Goal: Information Seeking & Learning: Check status

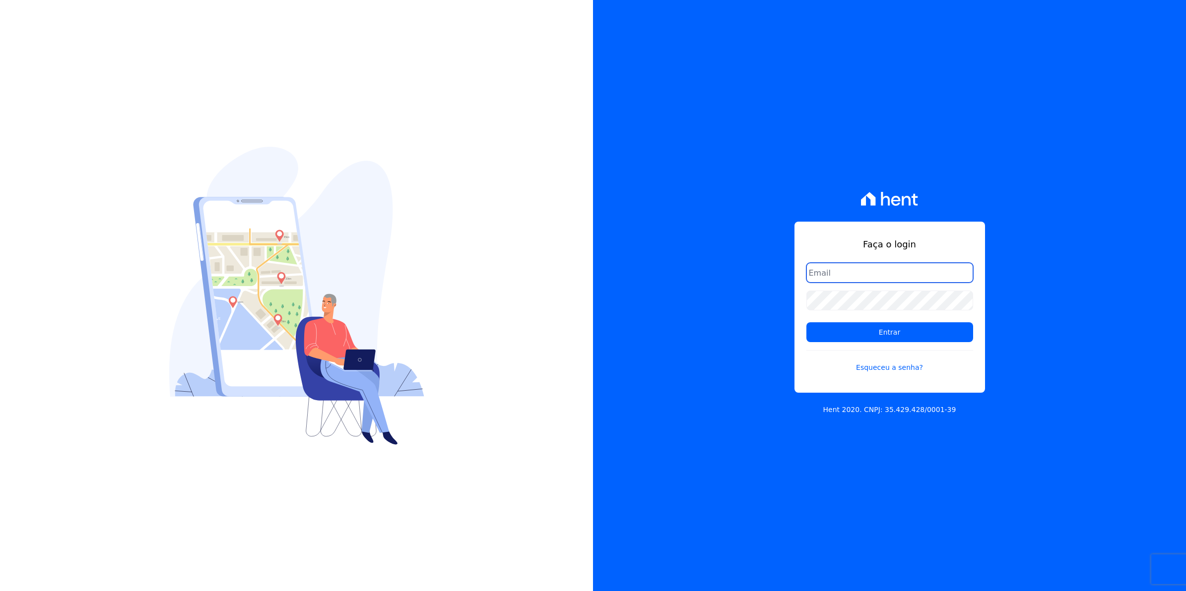
click at [828, 270] on input "email" at bounding box center [889, 273] width 167 height 20
type input "[EMAIL_ADDRESS][DOMAIN_NAME]"
click at [806, 322] on input "Entrar" at bounding box center [889, 332] width 167 height 20
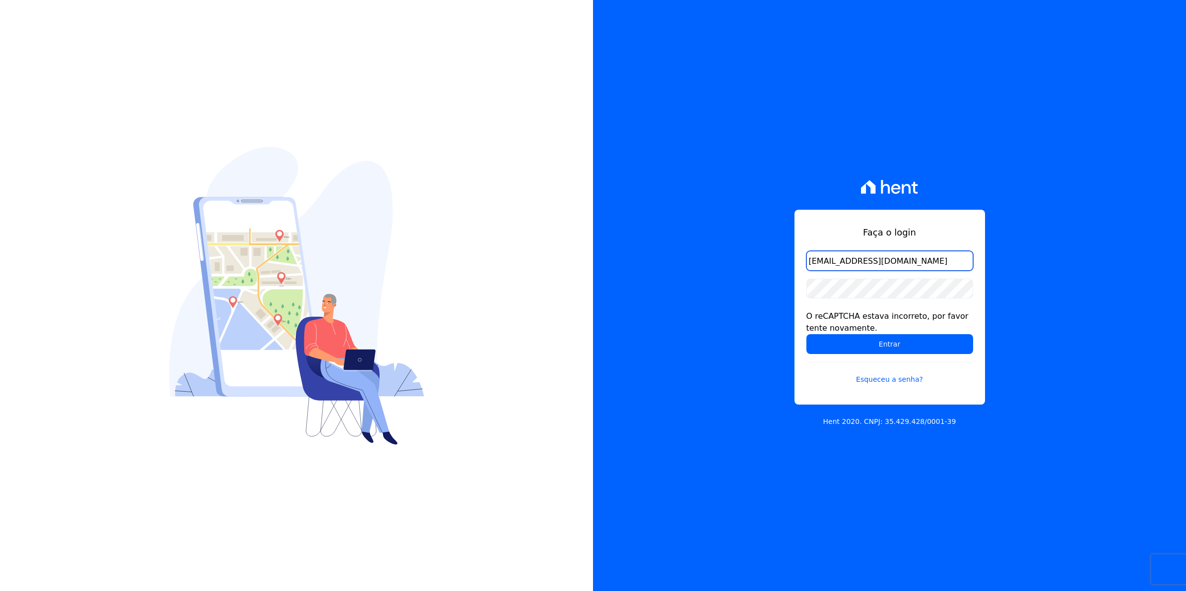
drag, startPoint x: 923, startPoint y: 269, endPoint x: 628, endPoint y: 269, distance: 295.7
click at [628, 269] on div "Faça o login [EMAIL_ADDRESS][DOMAIN_NAME] O reCAPTCHA estava incorreto, por fav…" at bounding box center [889, 295] width 593 height 591
type input "[EMAIL_ADDRESS][DOMAIN_NAME]"
click at [806, 334] on input "Entrar" at bounding box center [889, 344] width 167 height 20
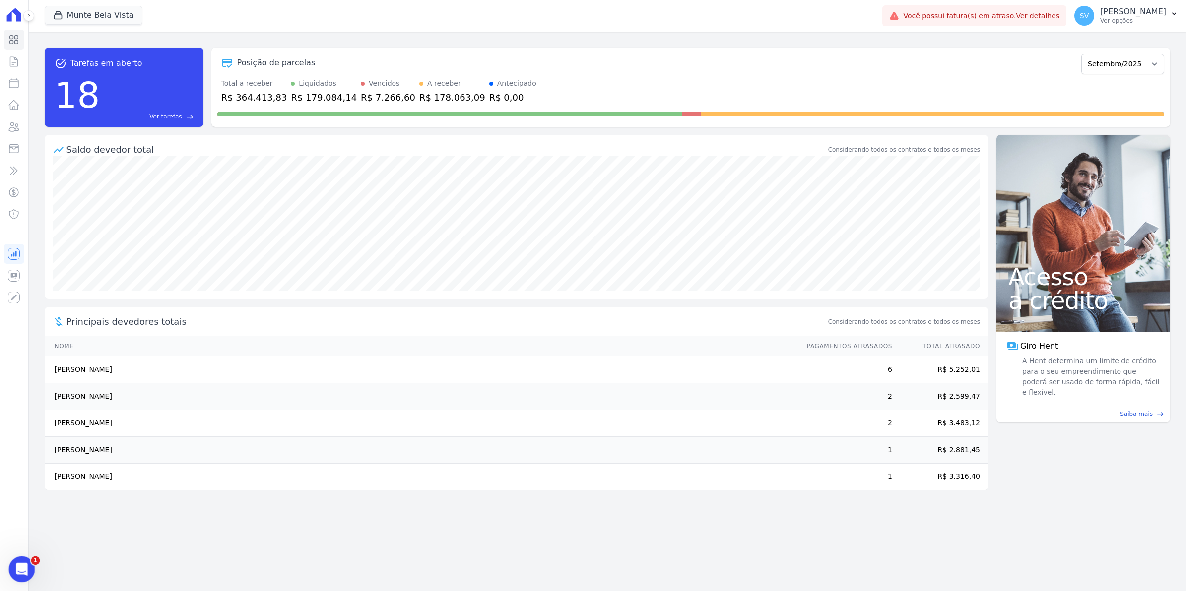
click at [14, 572] on div "Abertura do Messenger da Intercom" at bounding box center [20, 568] width 33 height 33
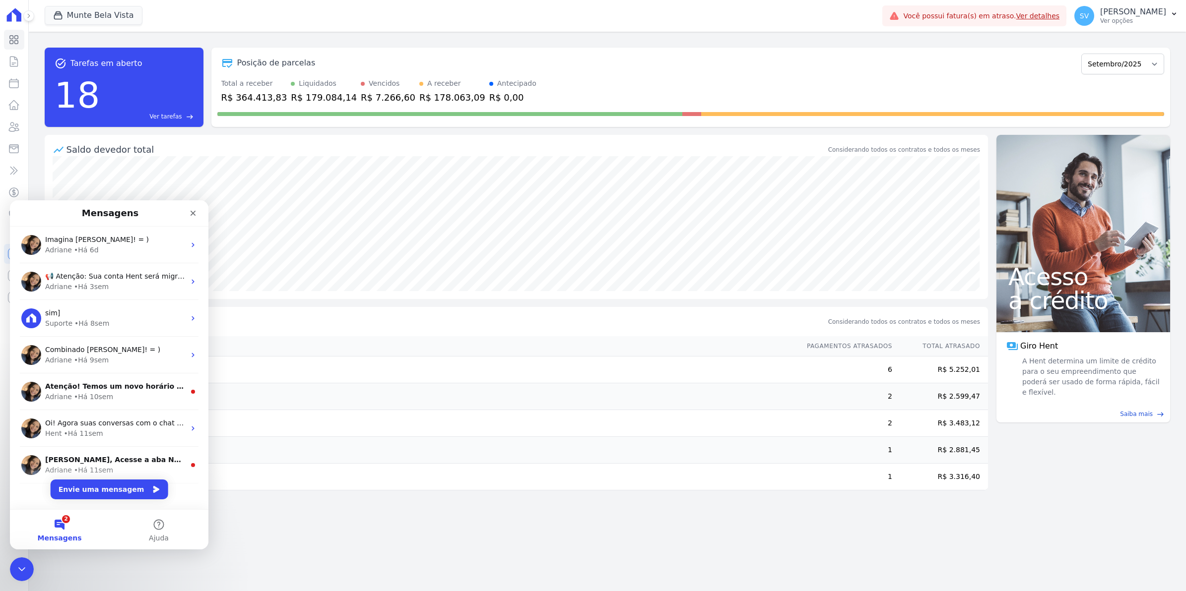
click at [298, 545] on div "task_alt Tarefas em aberto 18 Ver tarefas east Posição de parcelas Janeiro/2024…" at bounding box center [607, 312] width 1157 height 560
click at [190, 216] on icon "Fechar" at bounding box center [193, 213] width 8 height 8
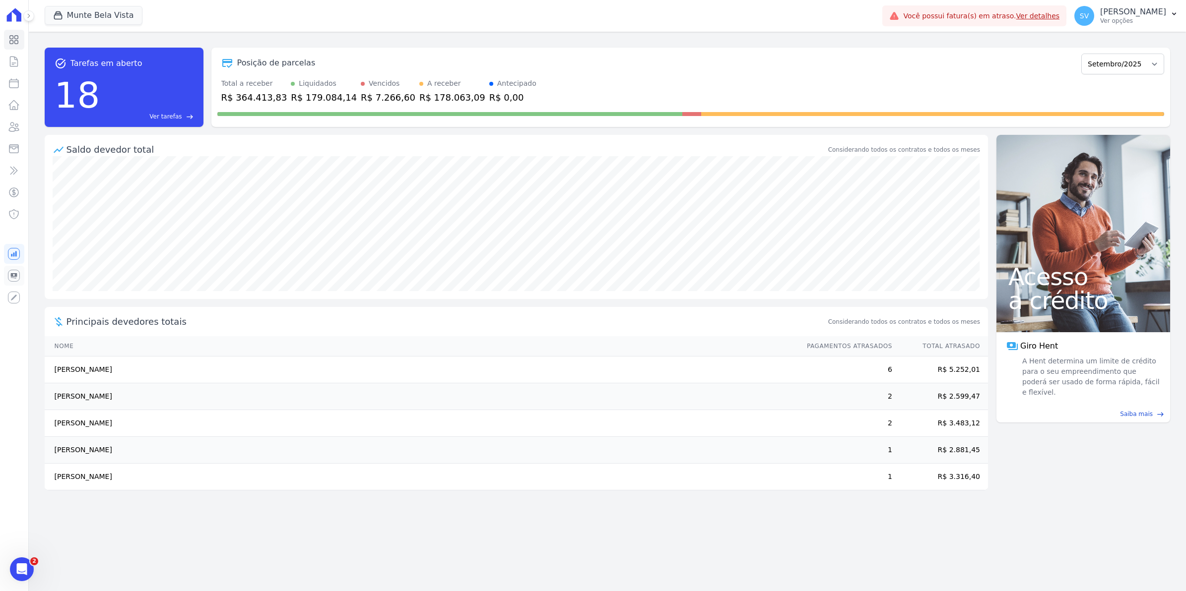
click at [16, 272] on icon at bounding box center [14, 276] width 12 height 12
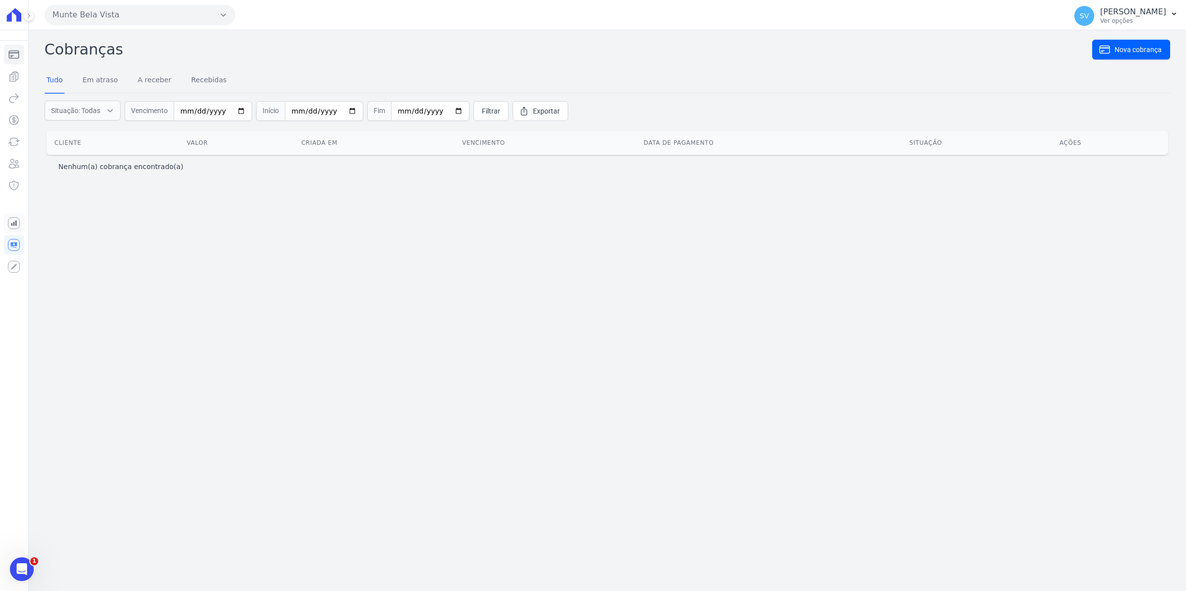
click at [15, 226] on icon "Sidebar" at bounding box center [14, 223] width 12 height 12
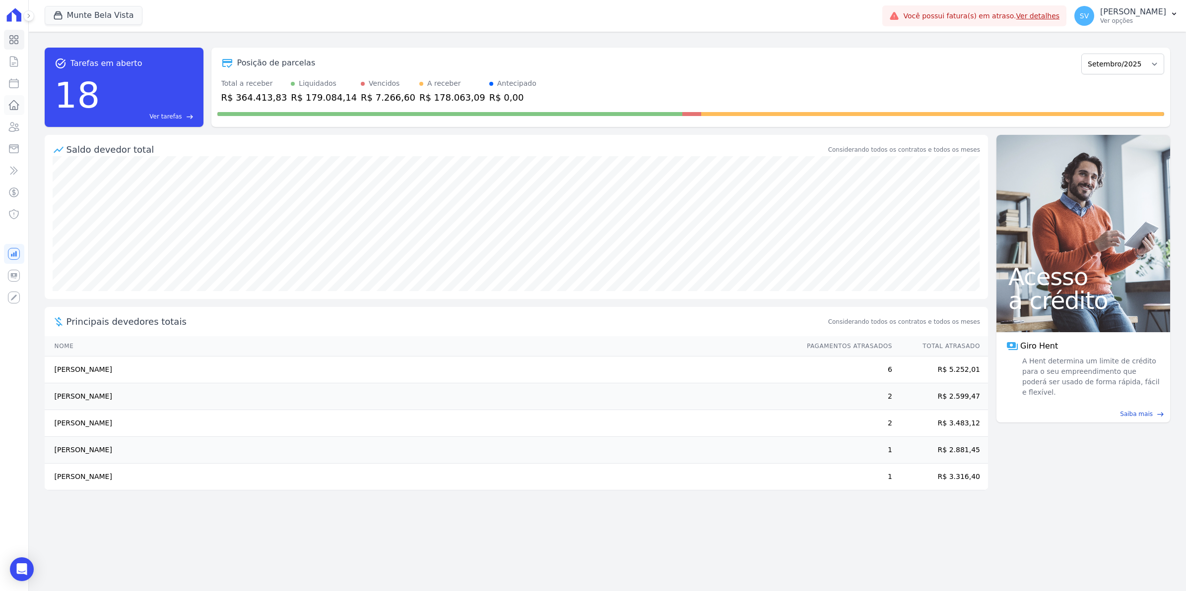
click at [11, 106] on icon at bounding box center [14, 105] width 12 height 12
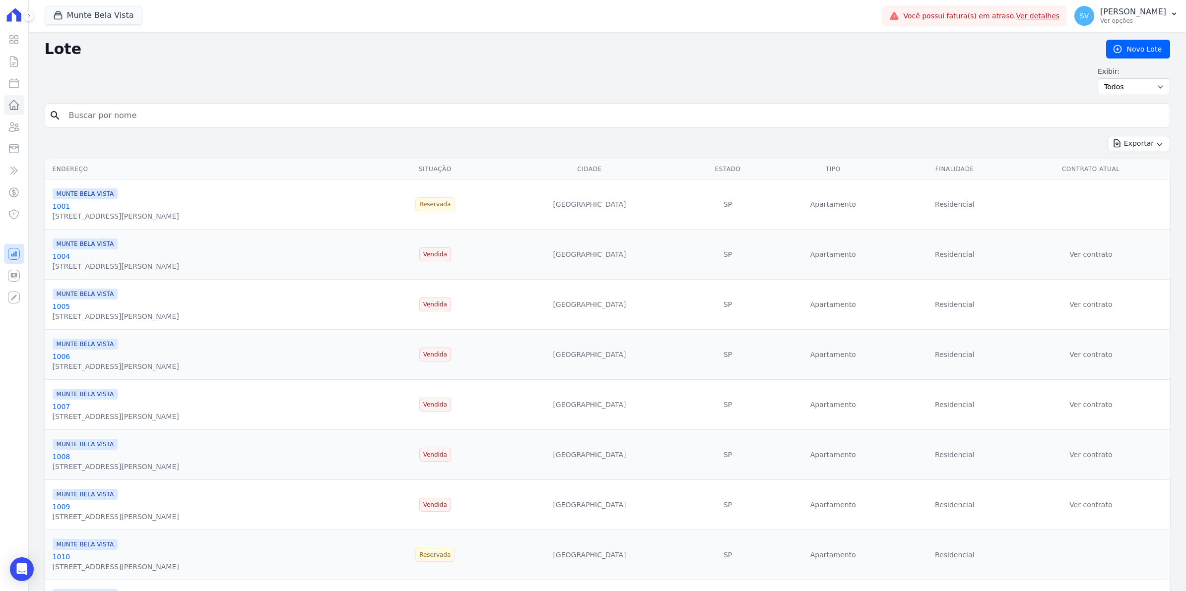
click at [12, 257] on icon at bounding box center [14, 254] width 12 height 12
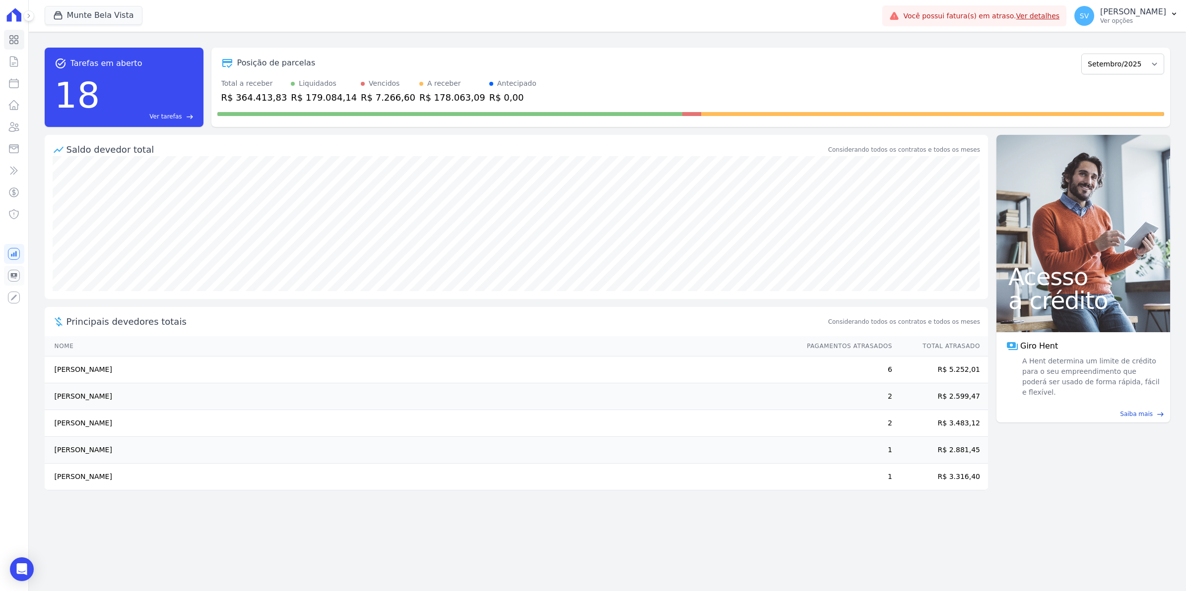
click at [18, 273] on icon at bounding box center [14, 276] width 12 height 12
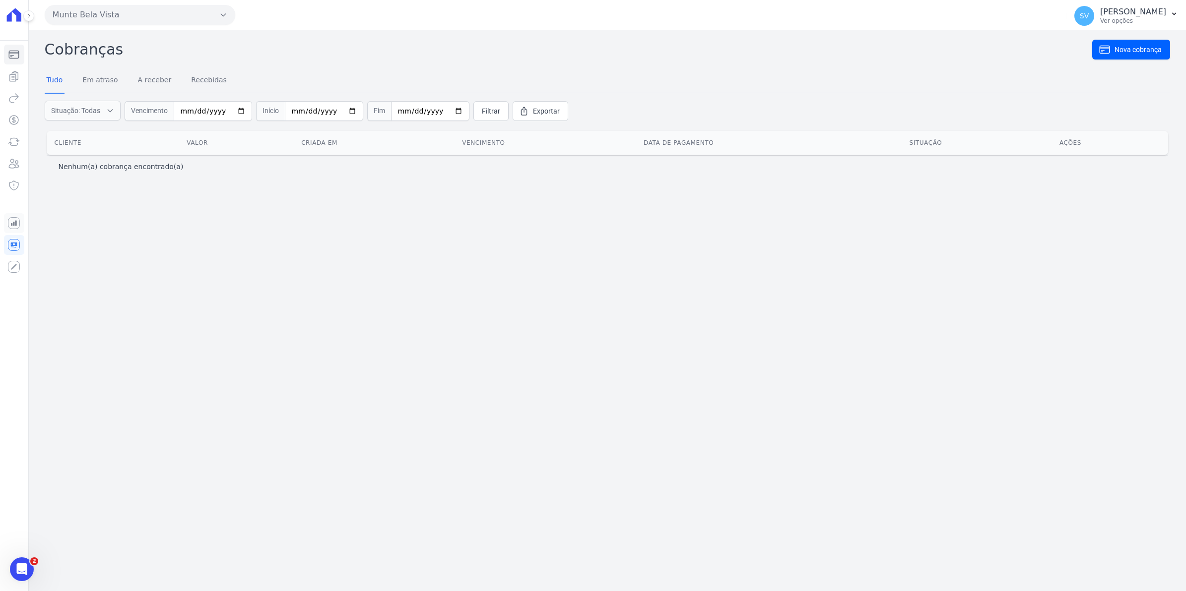
click at [12, 226] on icon "Sidebar" at bounding box center [14, 223] width 12 height 12
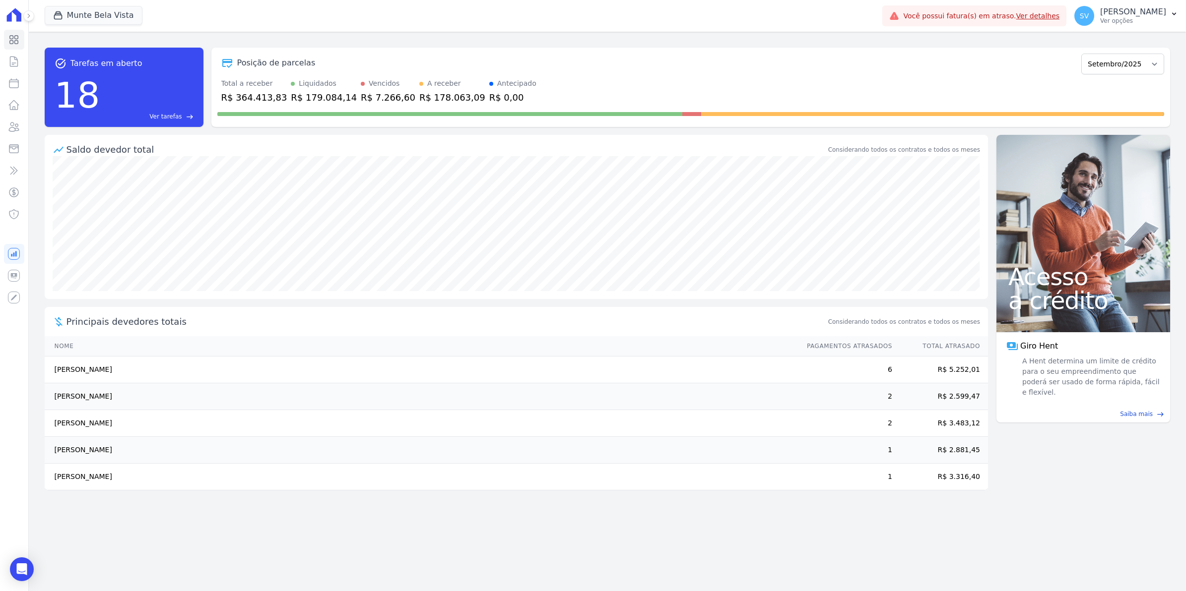
click at [1048, 18] on link "Ver detalhes" at bounding box center [1038, 16] width 44 height 8
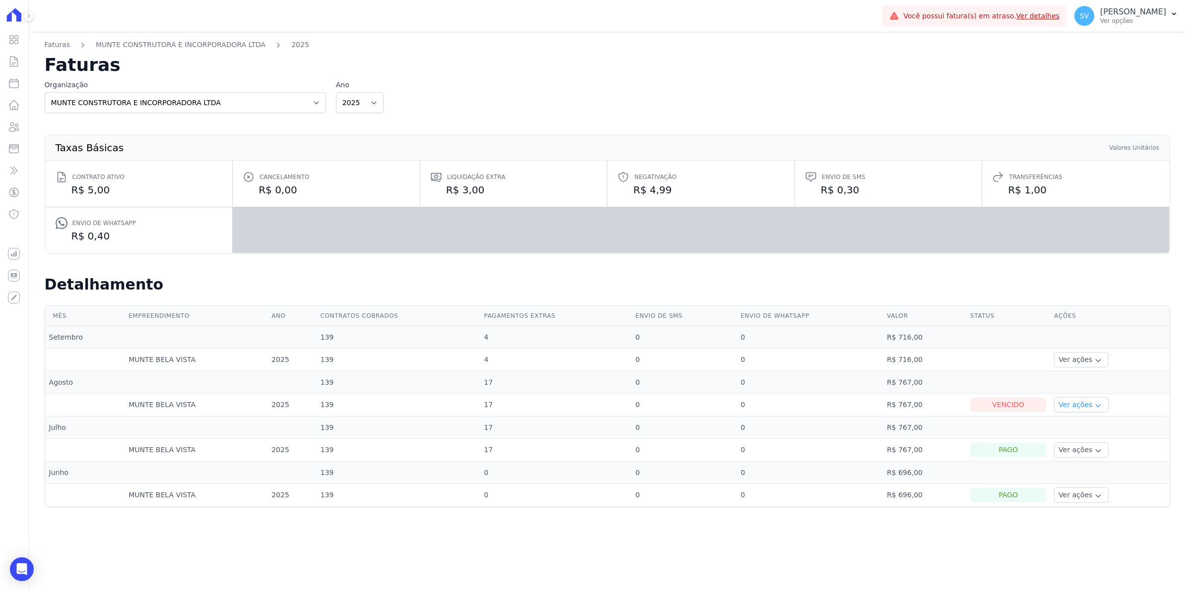
click at [1077, 410] on button "Ver ações" at bounding box center [1081, 404] width 55 height 15
click at [1077, 433] on link "Ver boleto" at bounding box center [1094, 432] width 73 height 10
click at [1094, 20] on span "SV" at bounding box center [1084, 16] width 20 height 20
click at [1107, 110] on link "Exportar retornos" at bounding box center [1122, 109] width 127 height 18
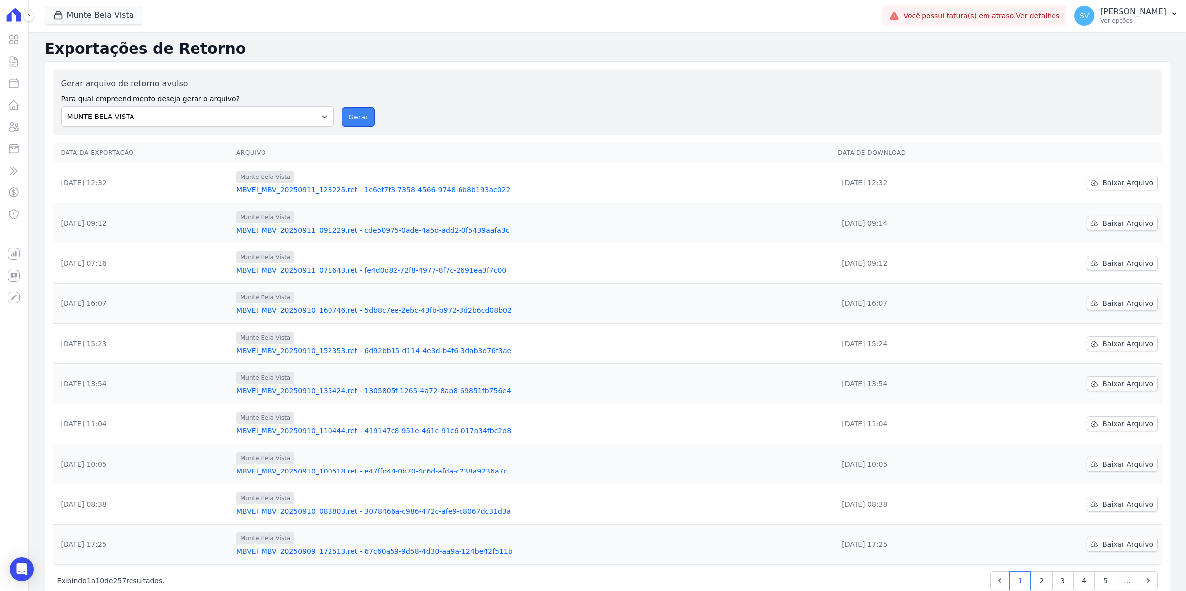
click at [363, 117] on button "Gerar" at bounding box center [358, 117] width 33 height 20
click at [17, 169] on icon at bounding box center [14, 171] width 12 height 12
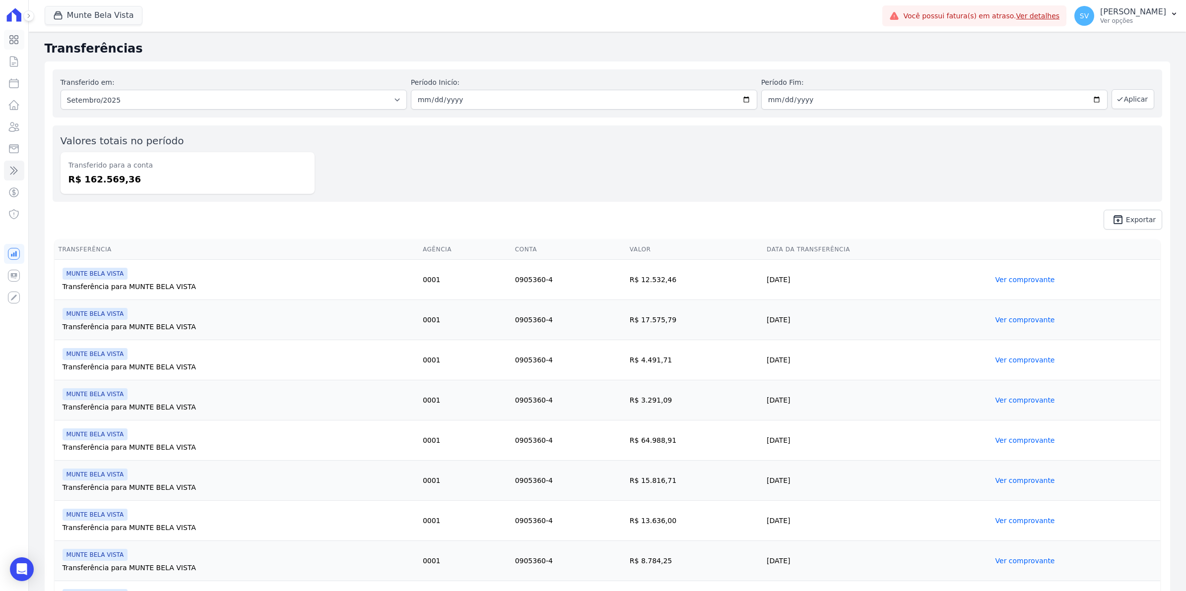
click at [15, 43] on icon at bounding box center [14, 40] width 8 height 8
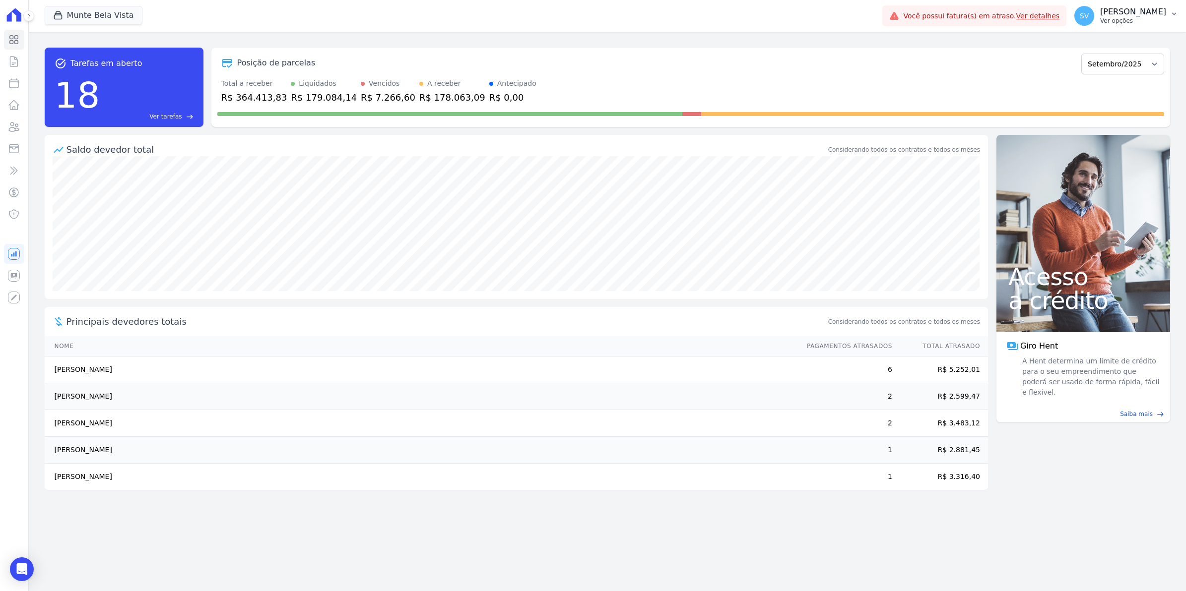
click at [1094, 16] on span "SV" at bounding box center [1084, 16] width 20 height 20
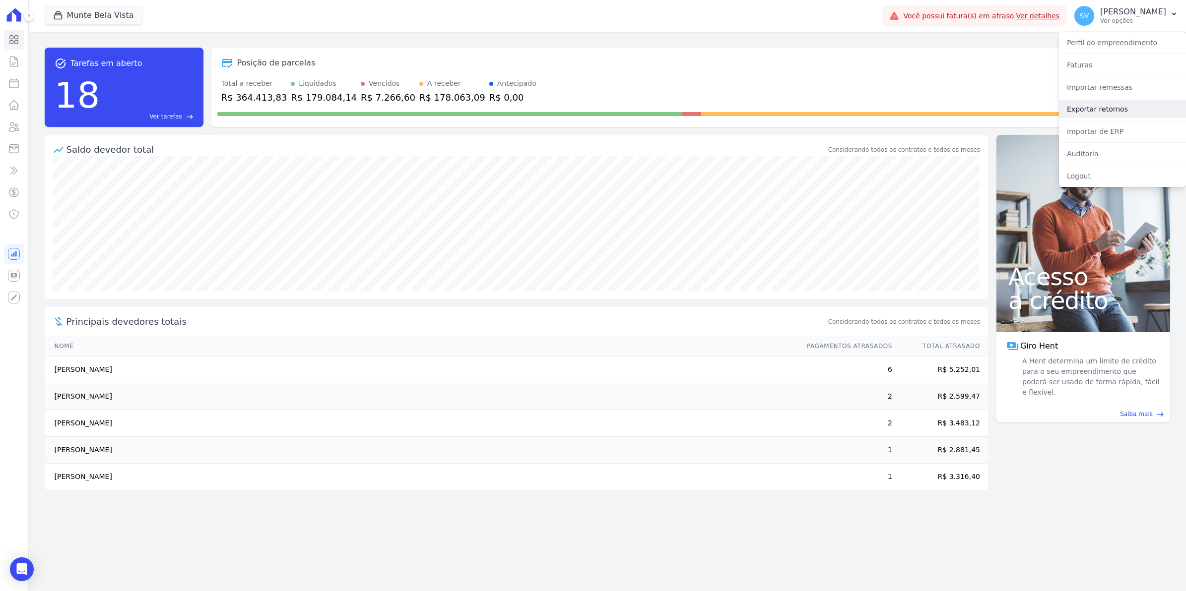
click at [1112, 116] on link "Exportar retornos" at bounding box center [1122, 109] width 127 height 18
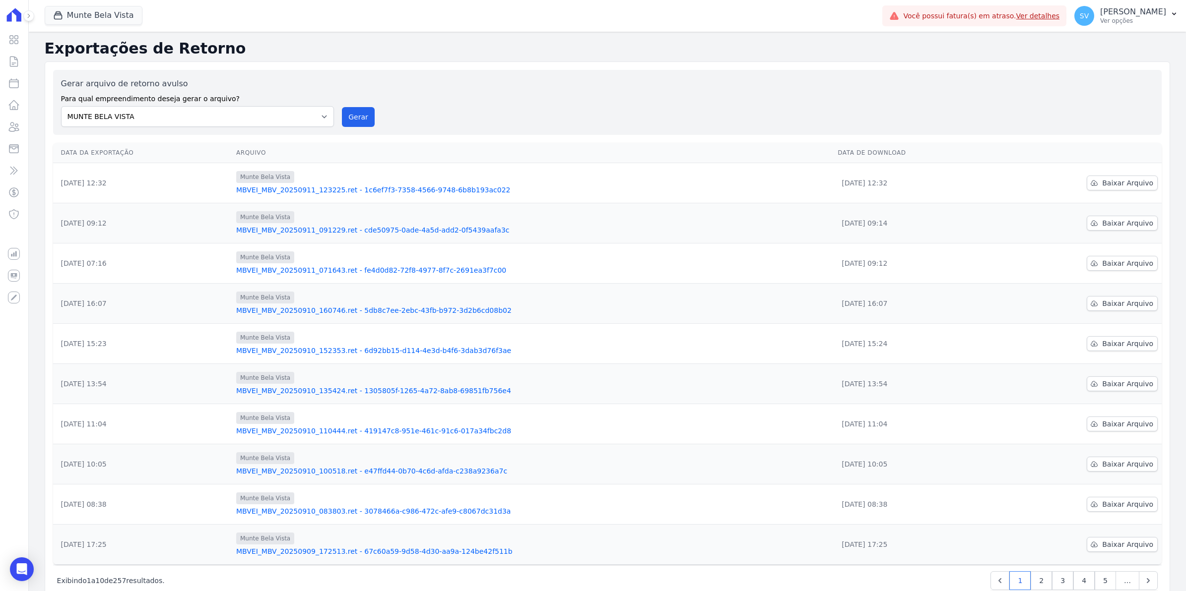
click at [337, 116] on div "Gerar arquivo de retorno avulso Para qual empreendimento deseja gerar o arquivo…" at bounding box center [607, 102] width 1092 height 49
click at [350, 116] on button "Gerar" at bounding box center [358, 117] width 33 height 20
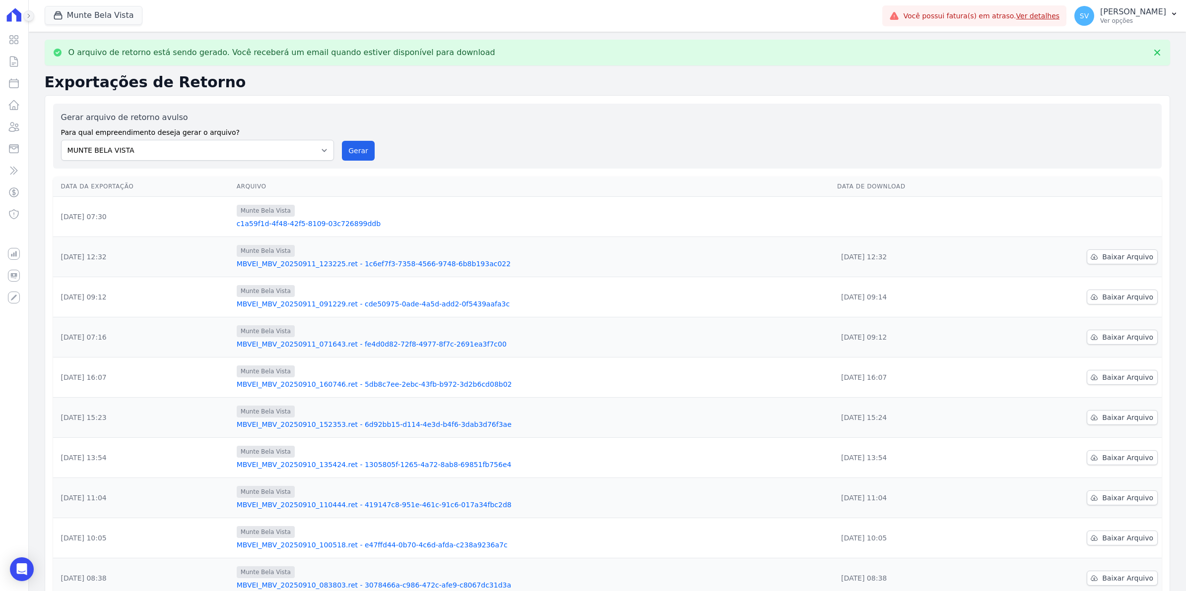
click at [26, 15] on icon at bounding box center [29, 16] width 6 height 6
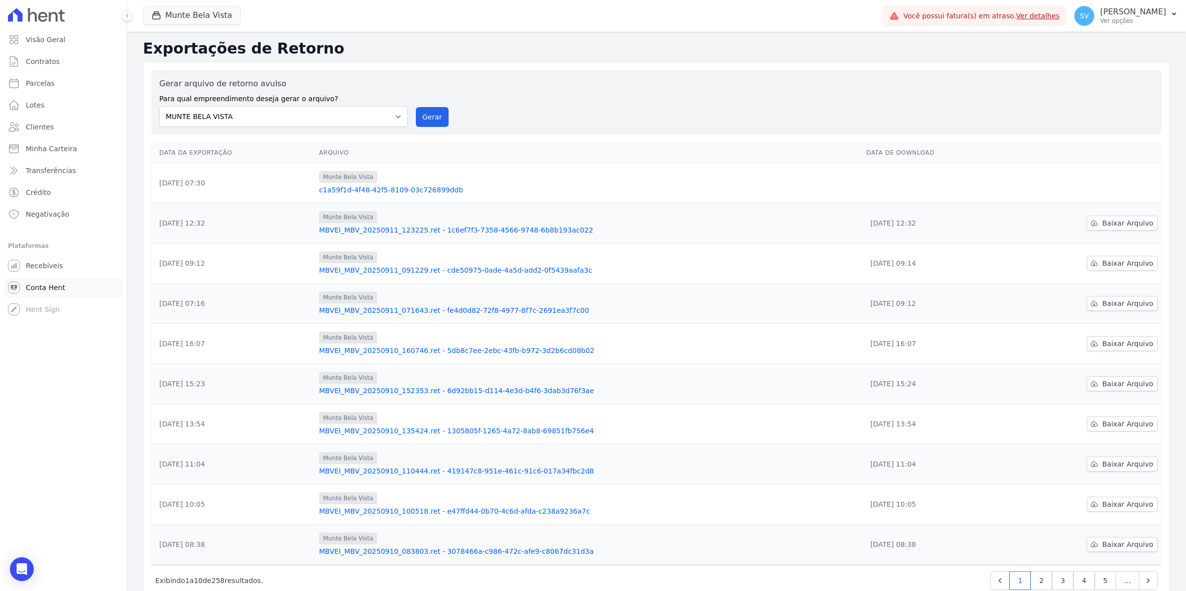
click at [33, 288] on span "Conta Hent" at bounding box center [45, 288] width 39 height 10
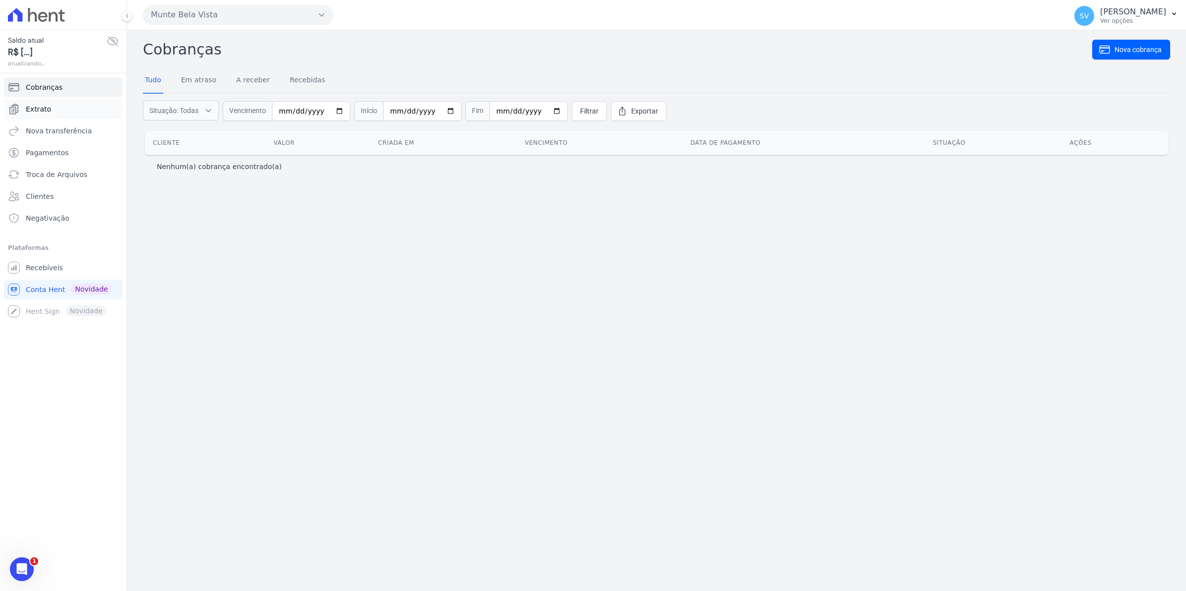
click at [38, 108] on span "Extrato" at bounding box center [38, 109] width 25 height 10
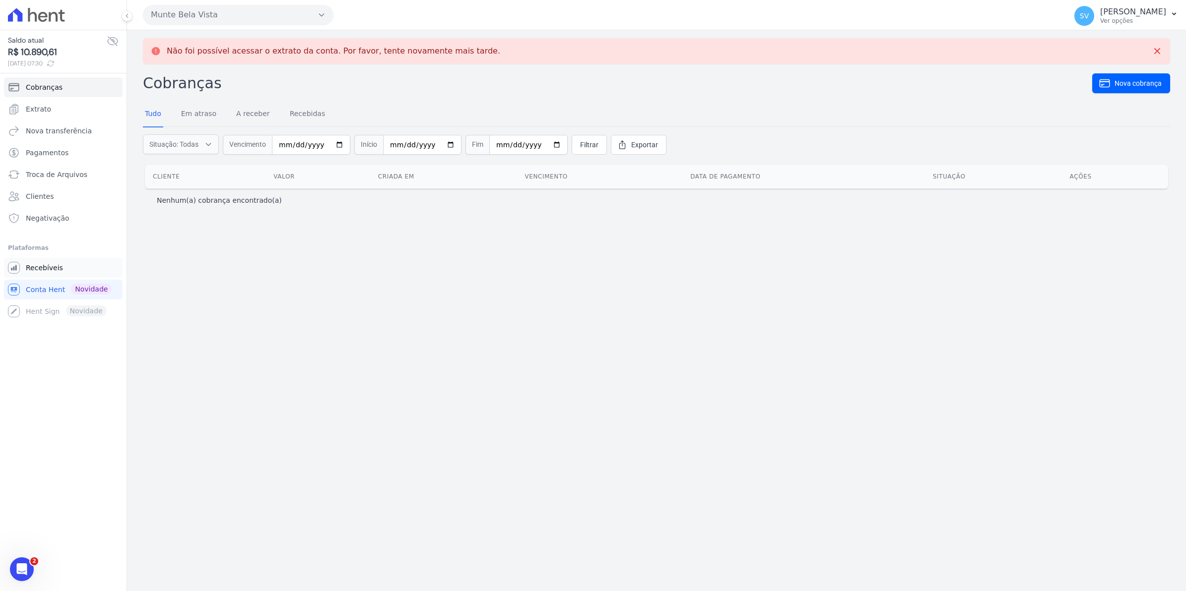
click at [50, 266] on span "Recebíveis" at bounding box center [44, 268] width 37 height 10
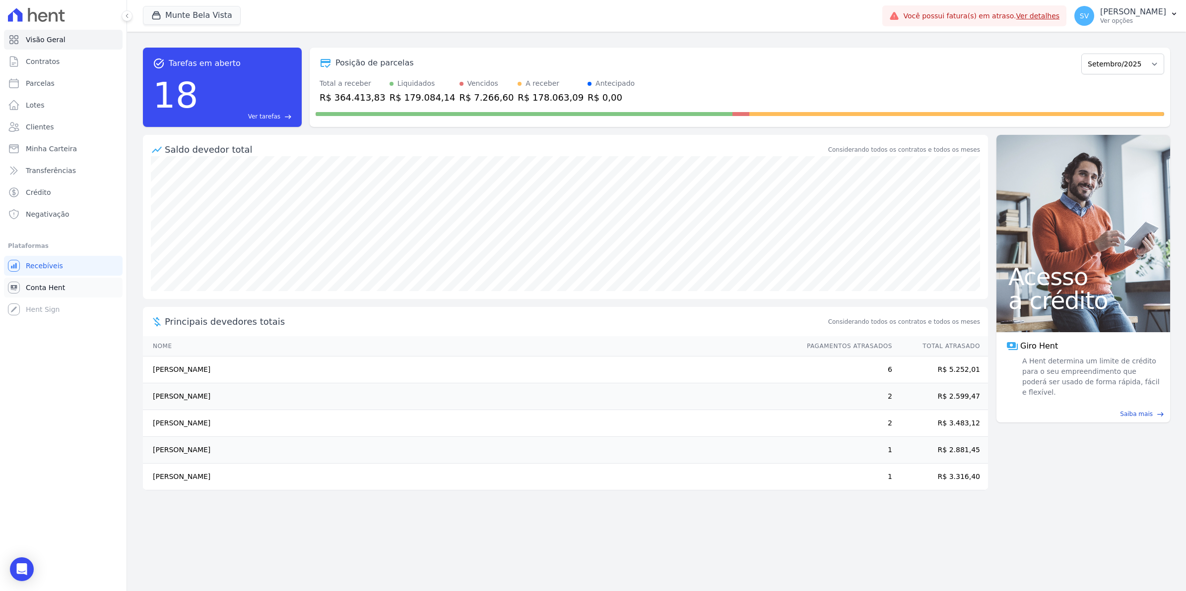
click at [47, 286] on span "Conta Hent" at bounding box center [45, 288] width 39 height 10
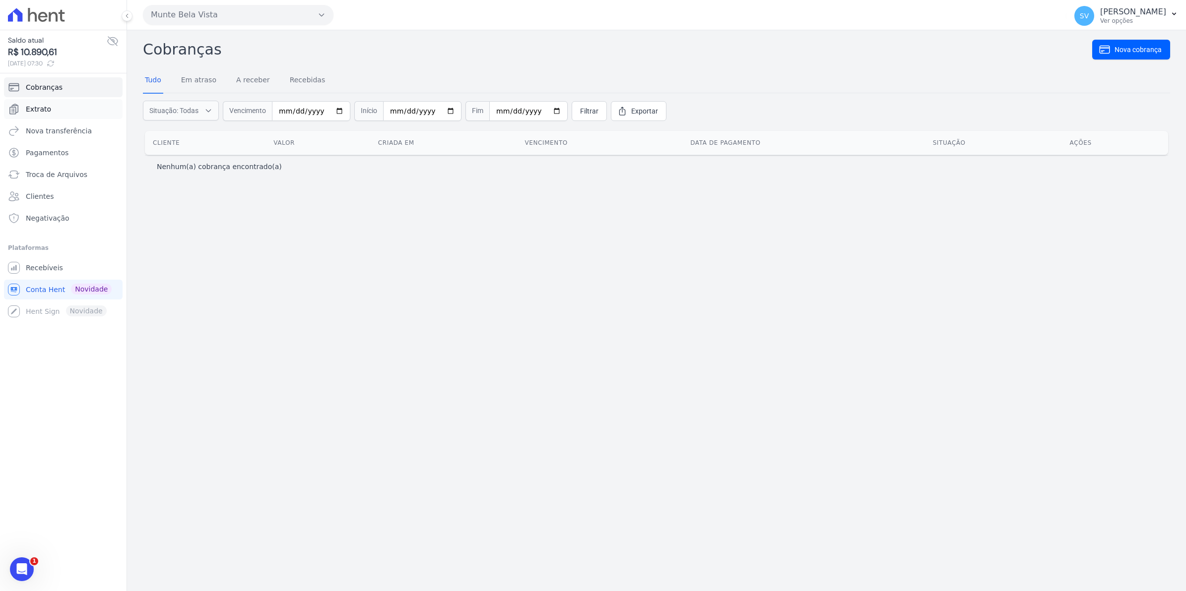
click at [45, 108] on span "Extrato" at bounding box center [38, 109] width 25 height 10
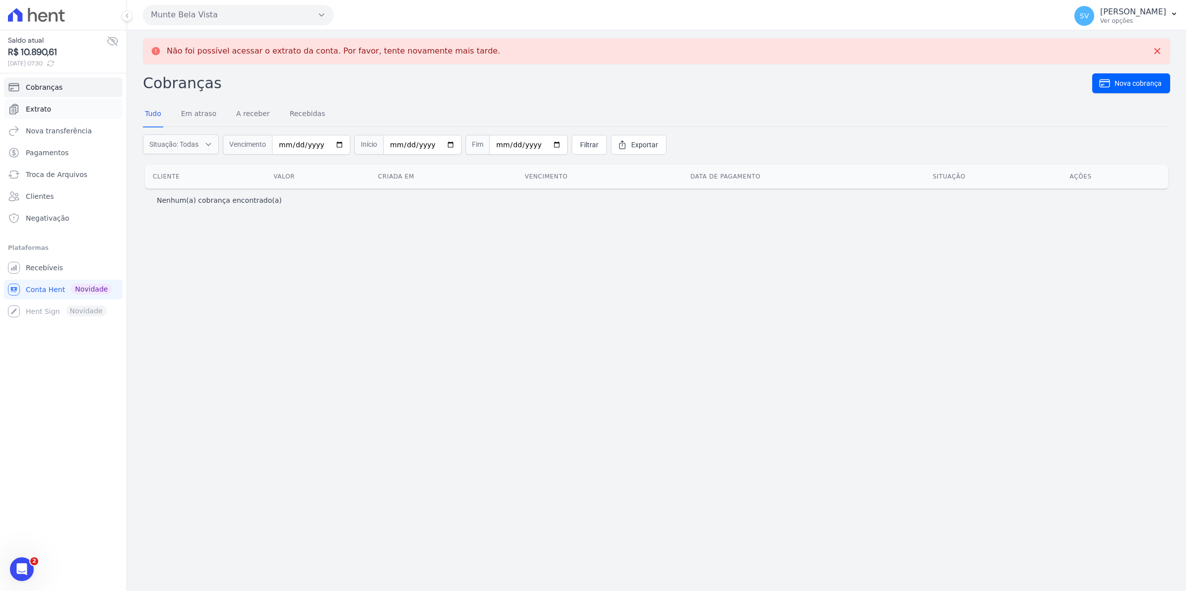
click at [48, 108] on span "Extrato" at bounding box center [38, 109] width 25 height 10
click at [47, 269] on span "Recebíveis" at bounding box center [44, 268] width 37 height 10
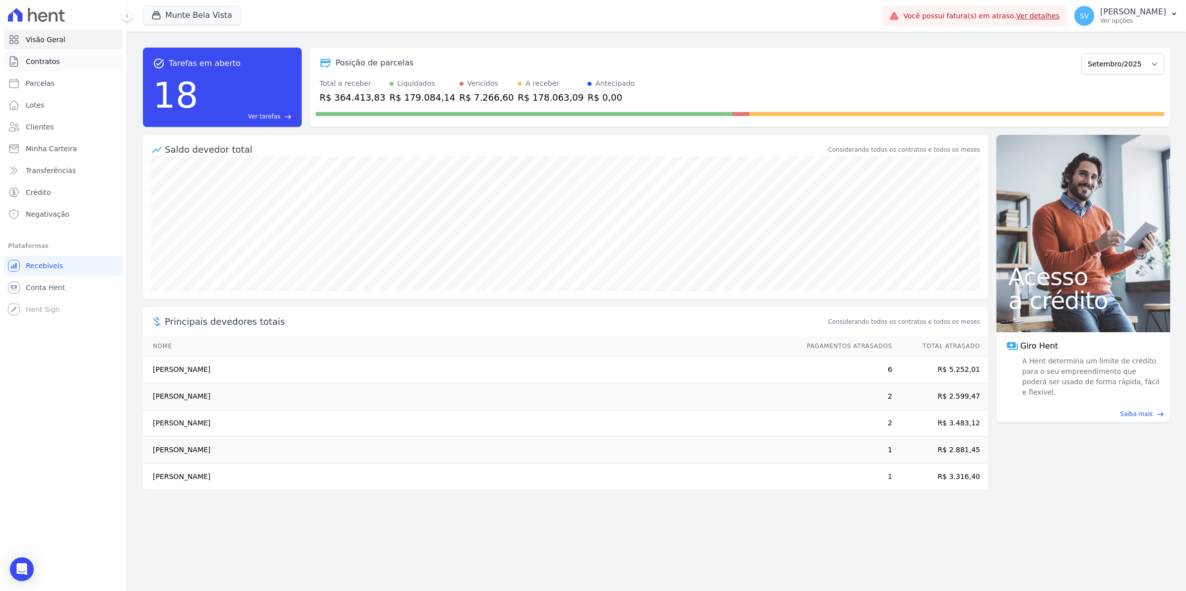
click at [40, 65] on span "Contratos" at bounding box center [43, 62] width 34 height 10
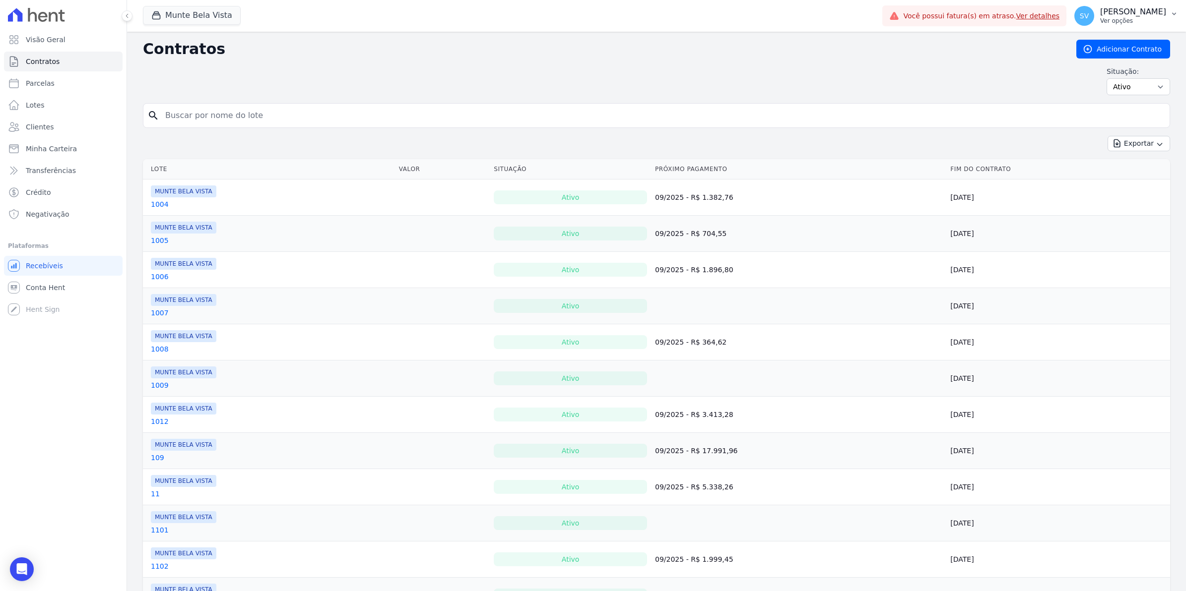
click at [1094, 21] on span "SV" at bounding box center [1084, 16] width 20 height 20
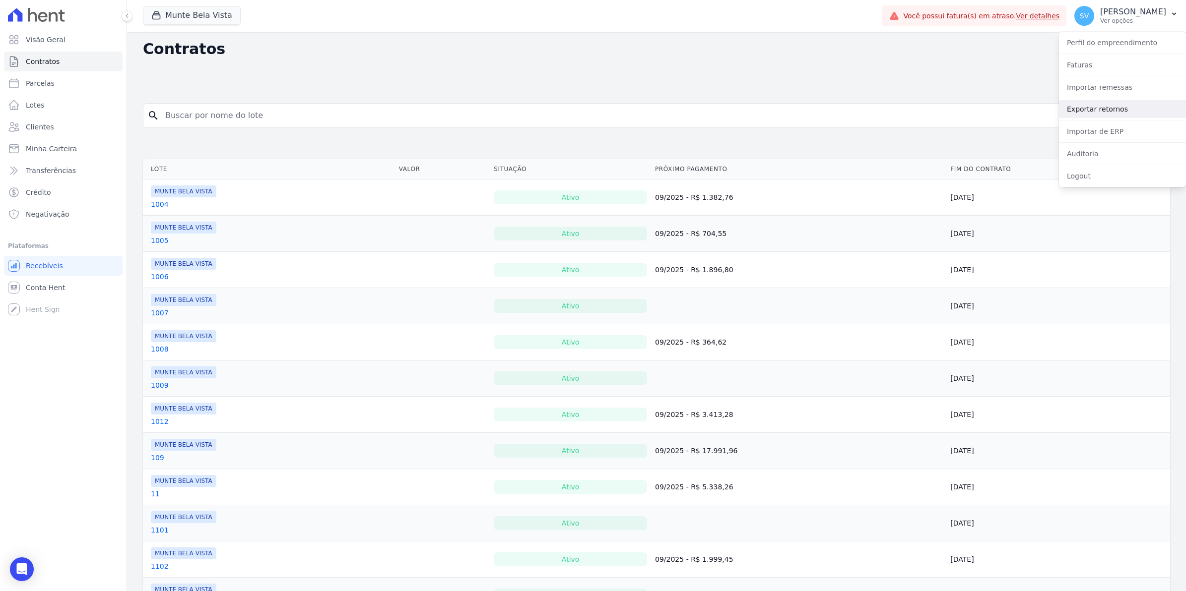
click at [1093, 104] on link "Exportar retornos" at bounding box center [1122, 109] width 127 height 18
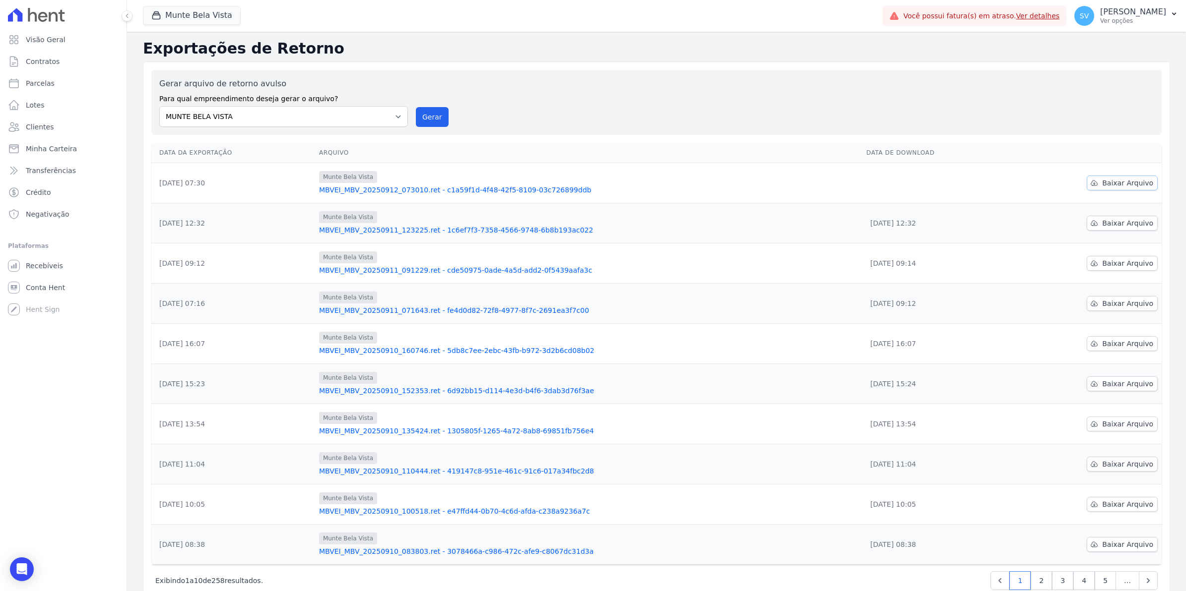
click at [1120, 181] on span "Baixar Arquivo" at bounding box center [1127, 183] width 51 height 10
click at [51, 284] on span "Conta Hent" at bounding box center [45, 288] width 39 height 10
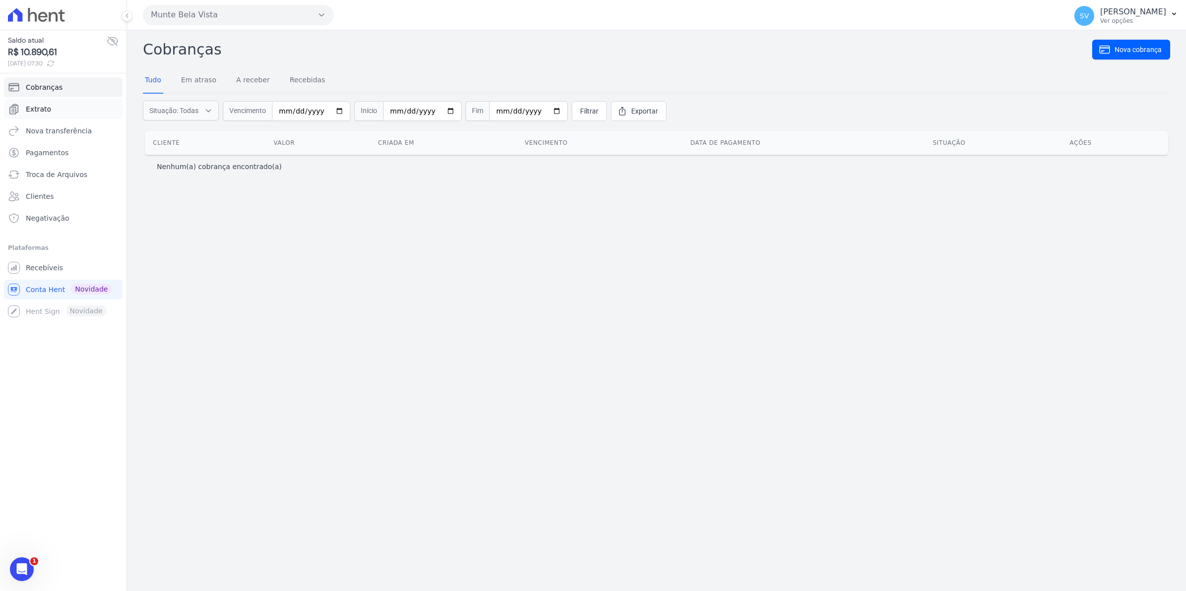
click at [50, 108] on link "Extrato" at bounding box center [63, 109] width 119 height 20
click at [45, 110] on span "Extrato" at bounding box center [38, 109] width 25 height 10
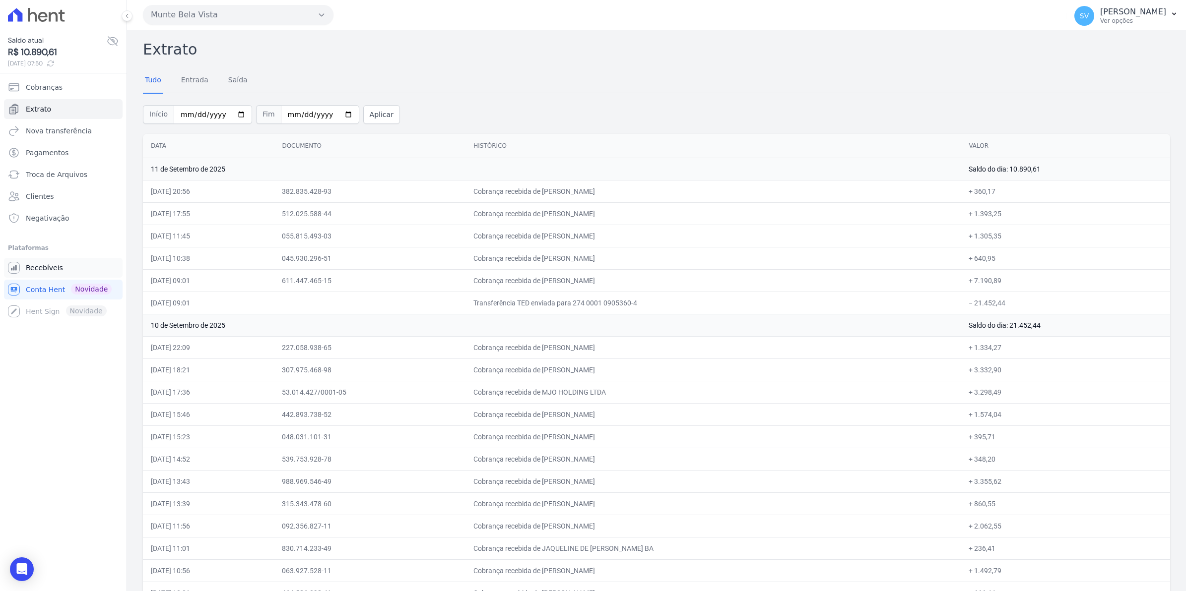
click at [46, 267] on span "Recebíveis" at bounding box center [44, 268] width 37 height 10
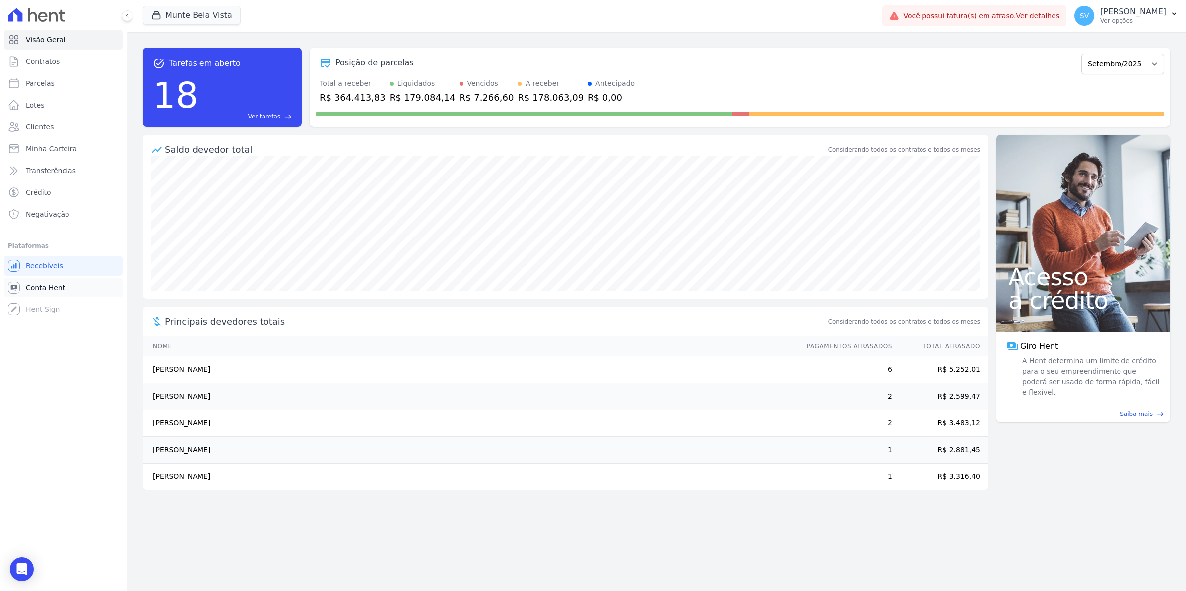
click at [51, 289] on span "Conta Hent" at bounding box center [45, 288] width 39 height 10
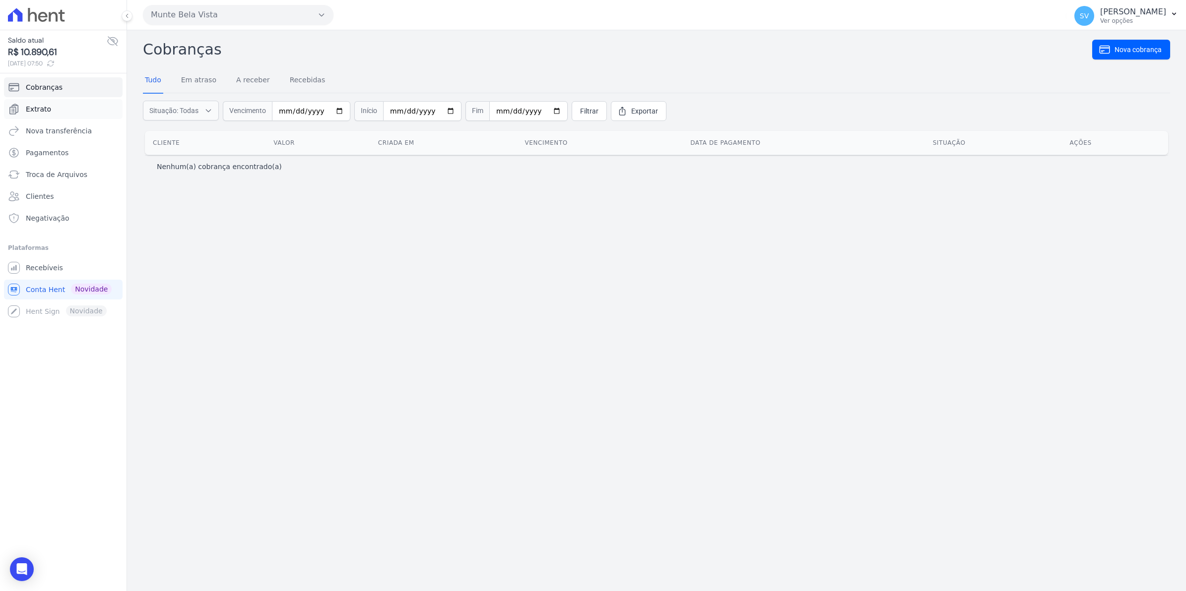
click at [52, 107] on link "Extrato" at bounding box center [63, 109] width 119 height 20
click at [36, 271] on span "Recebíveis" at bounding box center [44, 268] width 37 height 10
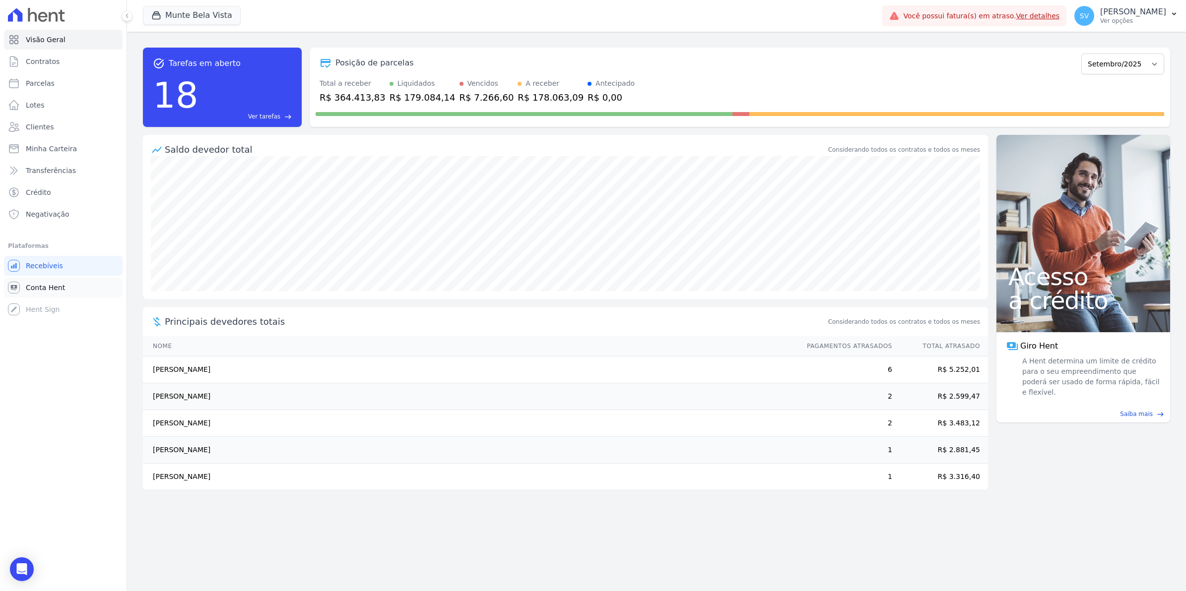
click at [46, 288] on span "Conta Hent" at bounding box center [45, 288] width 39 height 10
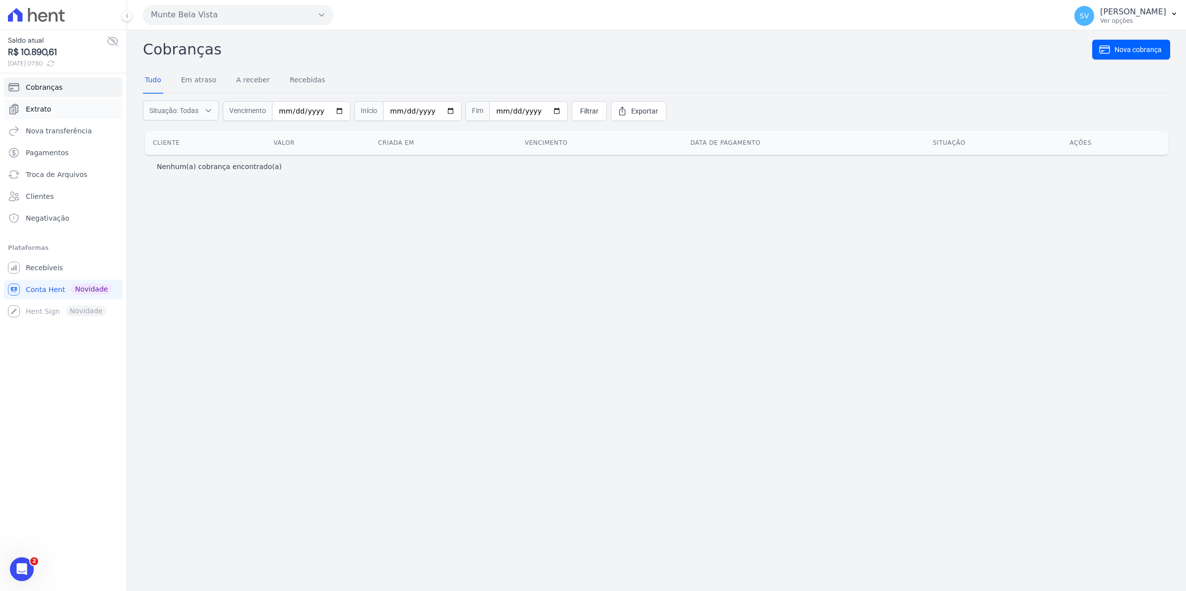
click at [46, 111] on span "Extrato" at bounding box center [38, 109] width 25 height 10
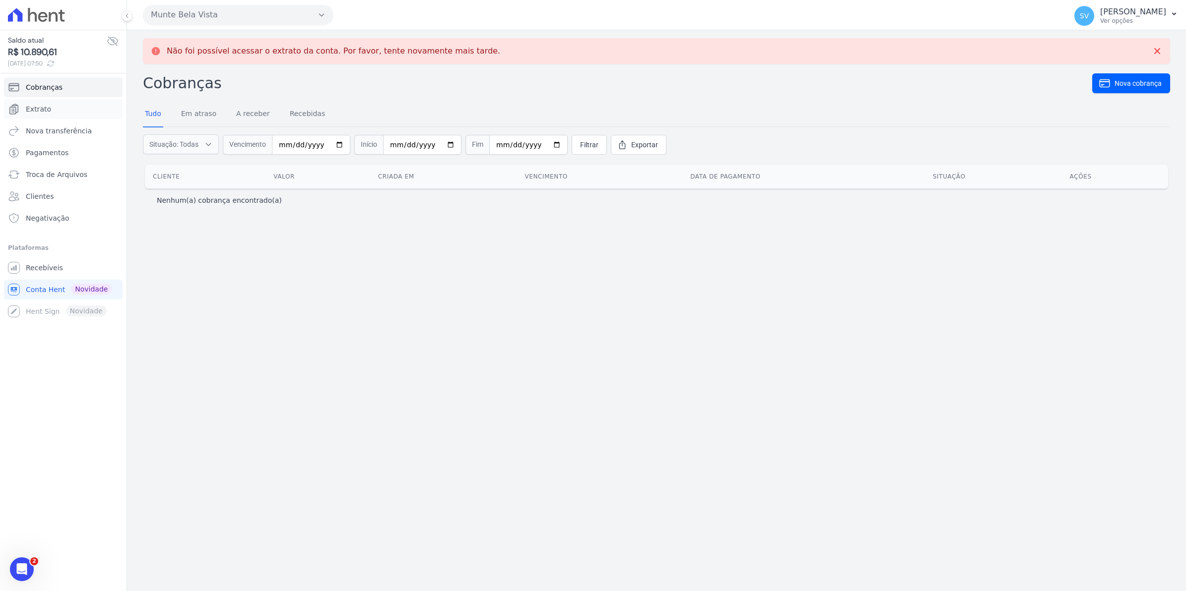
click at [46, 111] on span "Extrato" at bounding box center [38, 109] width 25 height 10
click at [45, 111] on span "Extrato" at bounding box center [38, 109] width 25 height 10
